Goal: Task Accomplishment & Management: Manage account settings

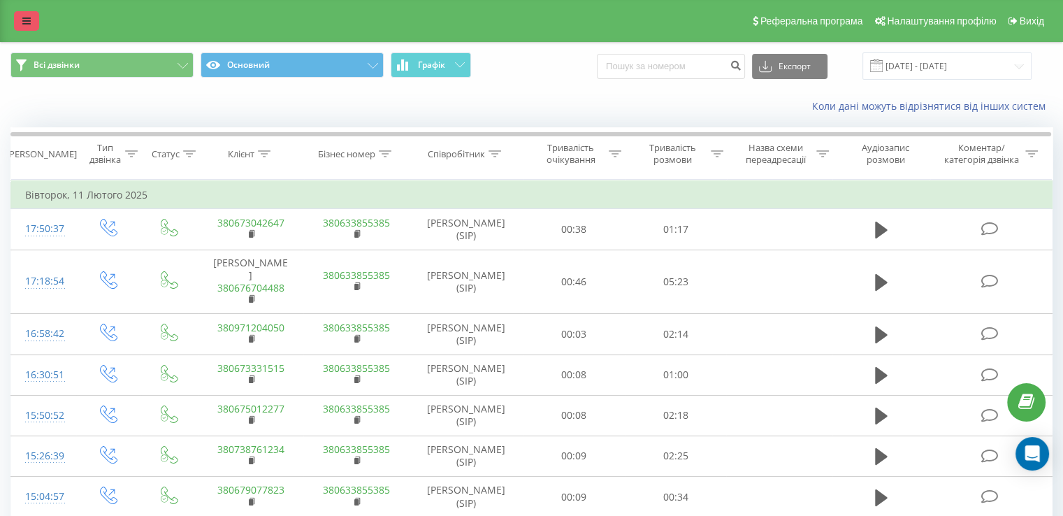
click at [20, 15] on link at bounding box center [26, 21] width 25 height 20
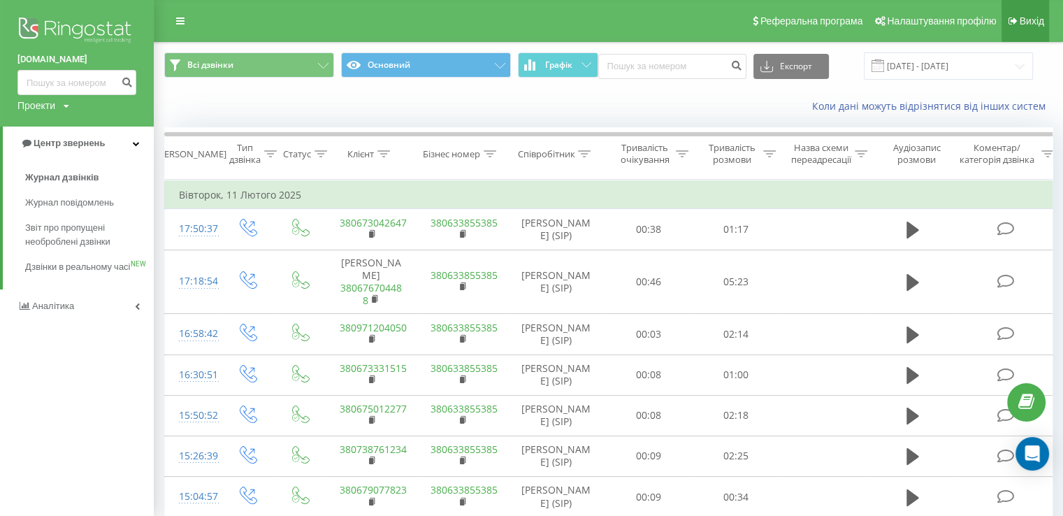
click at [1043, 21] on span "Вихід" at bounding box center [1032, 20] width 24 height 11
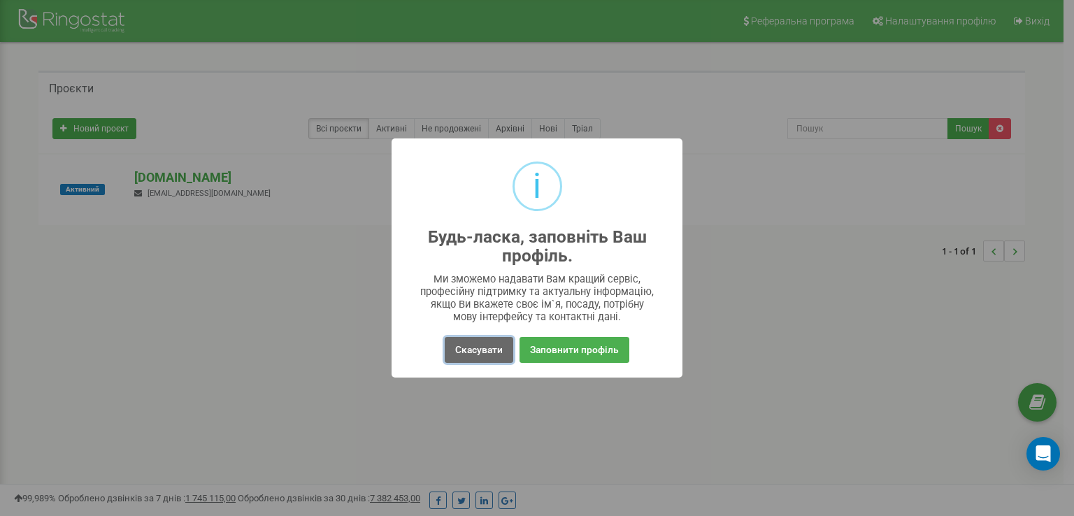
click at [491, 355] on button "Скасувати" at bounding box center [479, 350] width 68 height 26
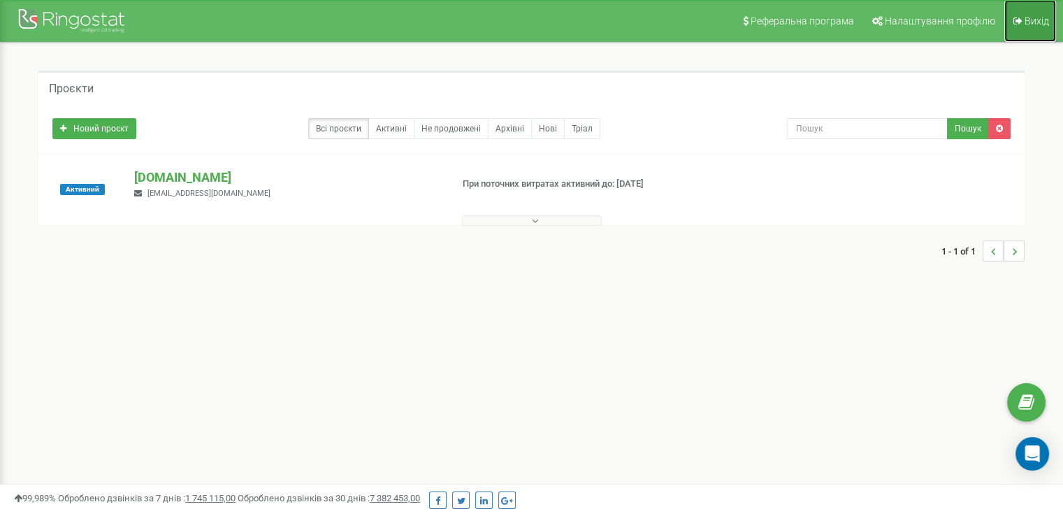
click at [1023, 20] on link "Вихід" at bounding box center [1030, 21] width 52 height 42
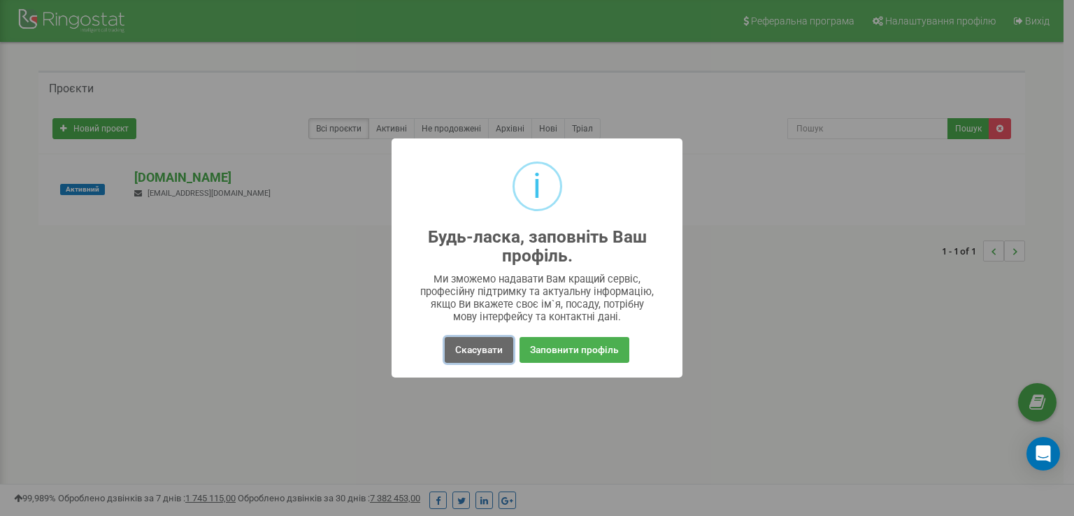
click at [487, 351] on button "Скасувати" at bounding box center [479, 350] width 68 height 26
